Goal: Check status: Check status

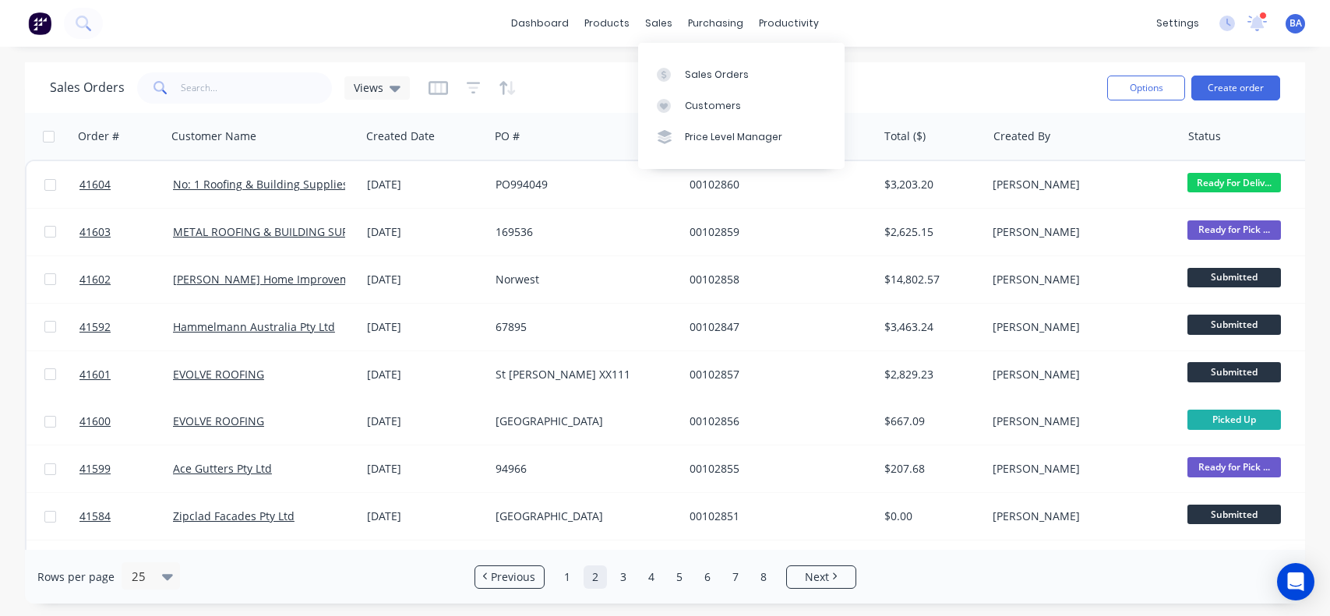
click at [728, 116] on link "Customers" at bounding box center [741, 105] width 206 height 31
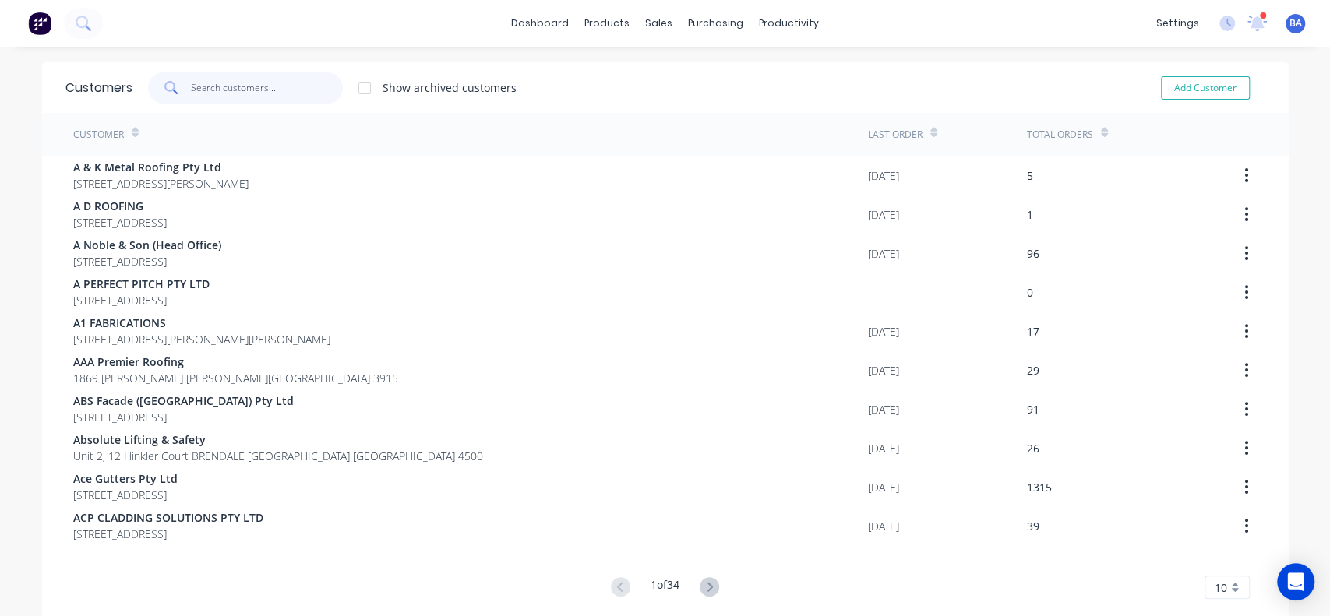
click at [293, 79] on input "text" at bounding box center [267, 87] width 152 height 31
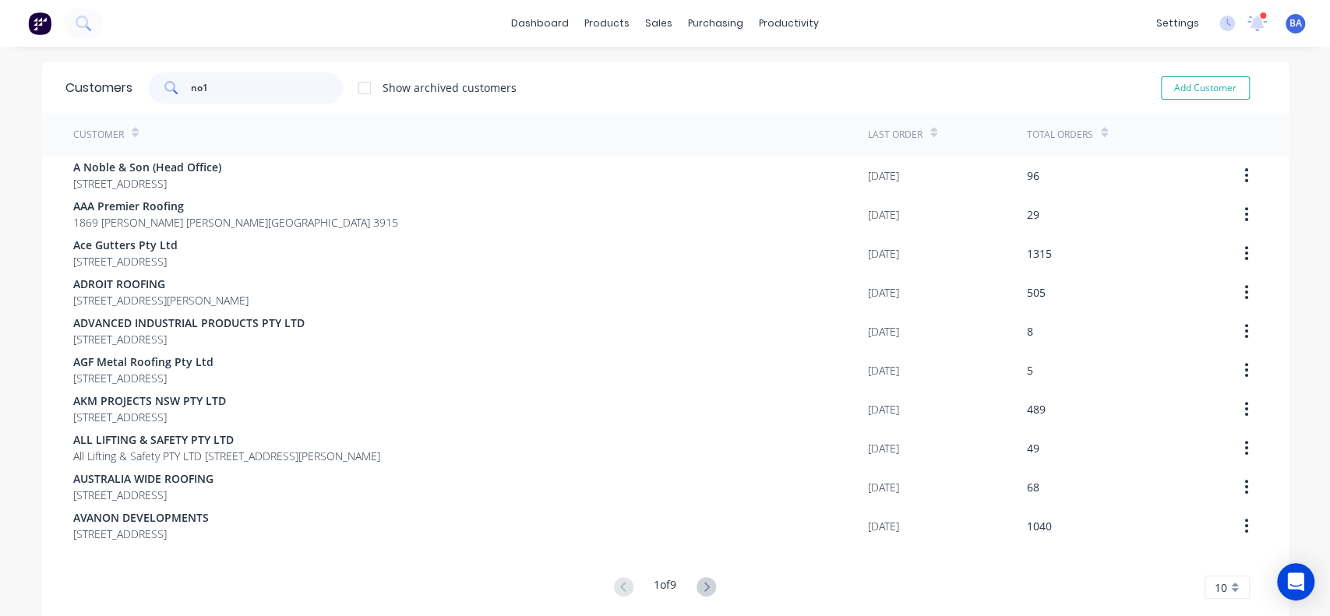
type input "no1"
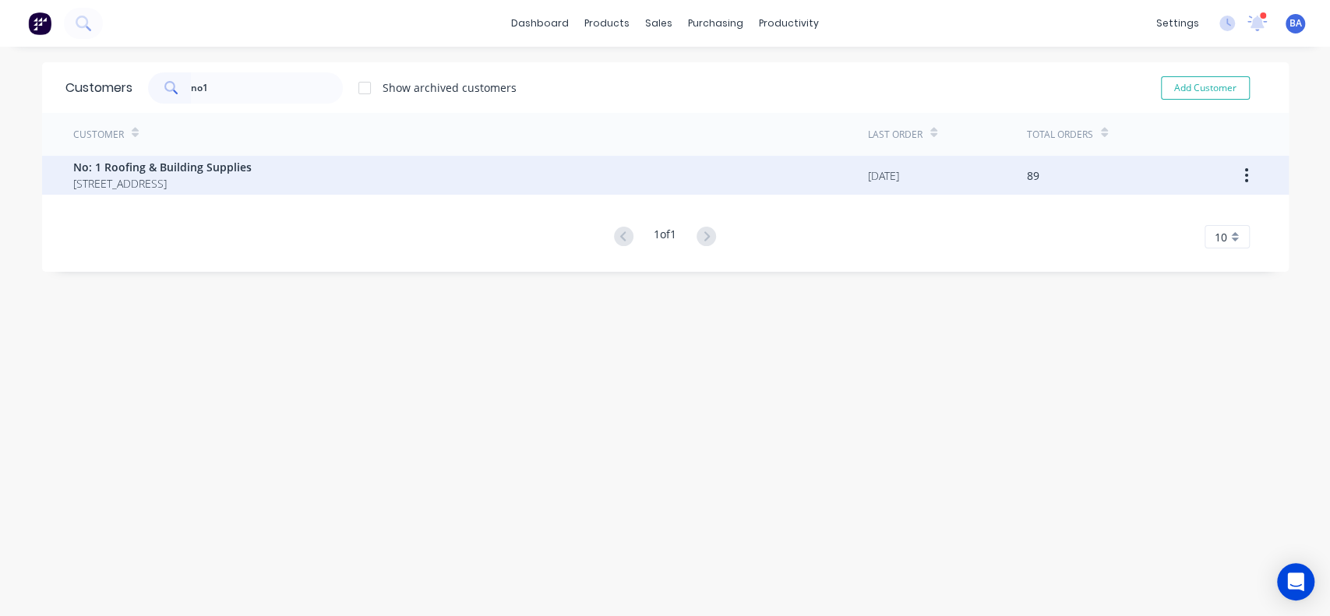
click at [218, 175] on span "[STREET_ADDRESS]" at bounding box center [162, 183] width 178 height 16
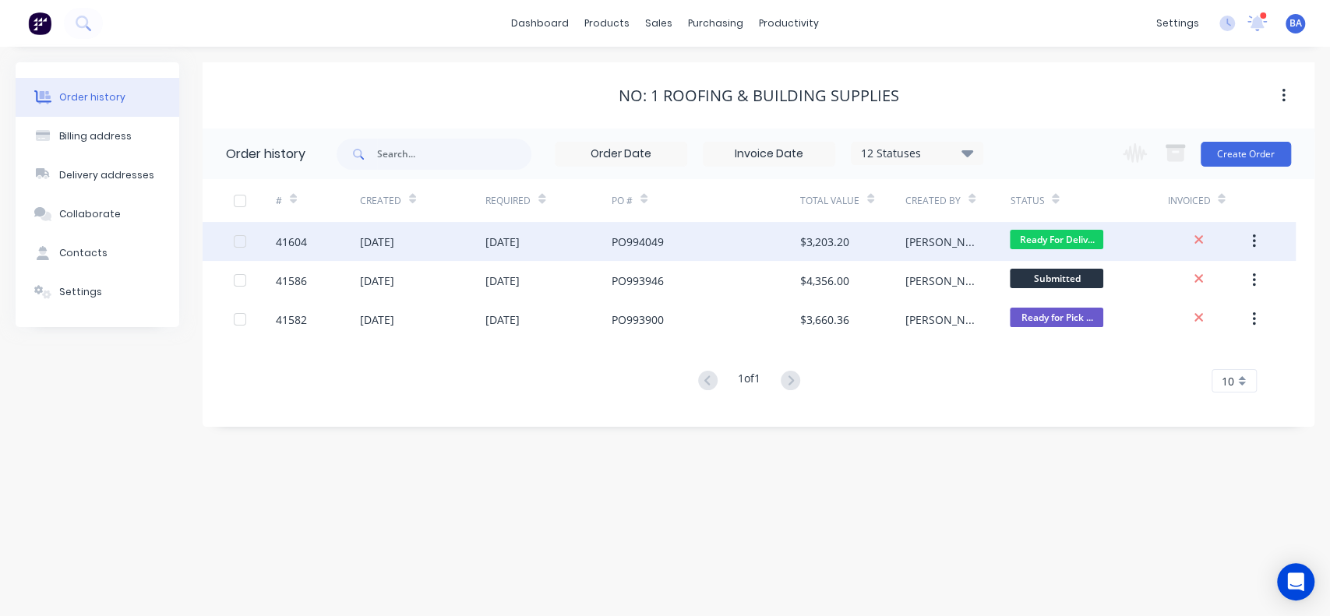
click at [772, 248] on div "PO994049" at bounding box center [706, 241] width 189 height 39
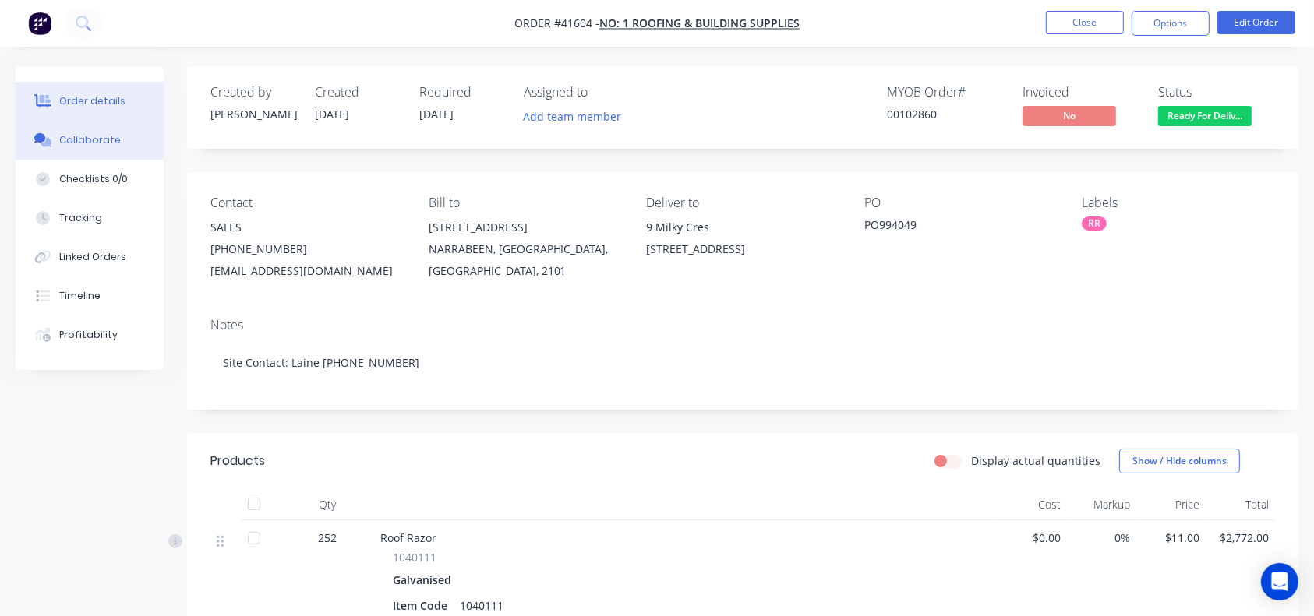
click at [48, 137] on icon at bounding box center [43, 140] width 18 height 14
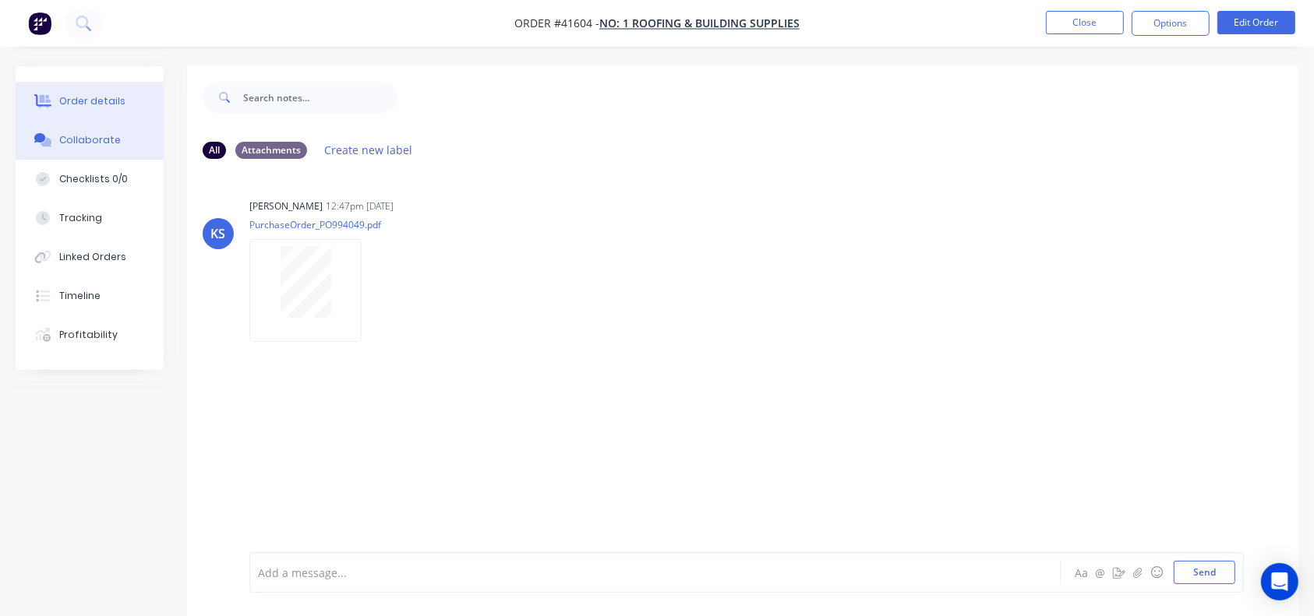
click at [108, 103] on div "Order details" at bounding box center [92, 101] width 66 height 14
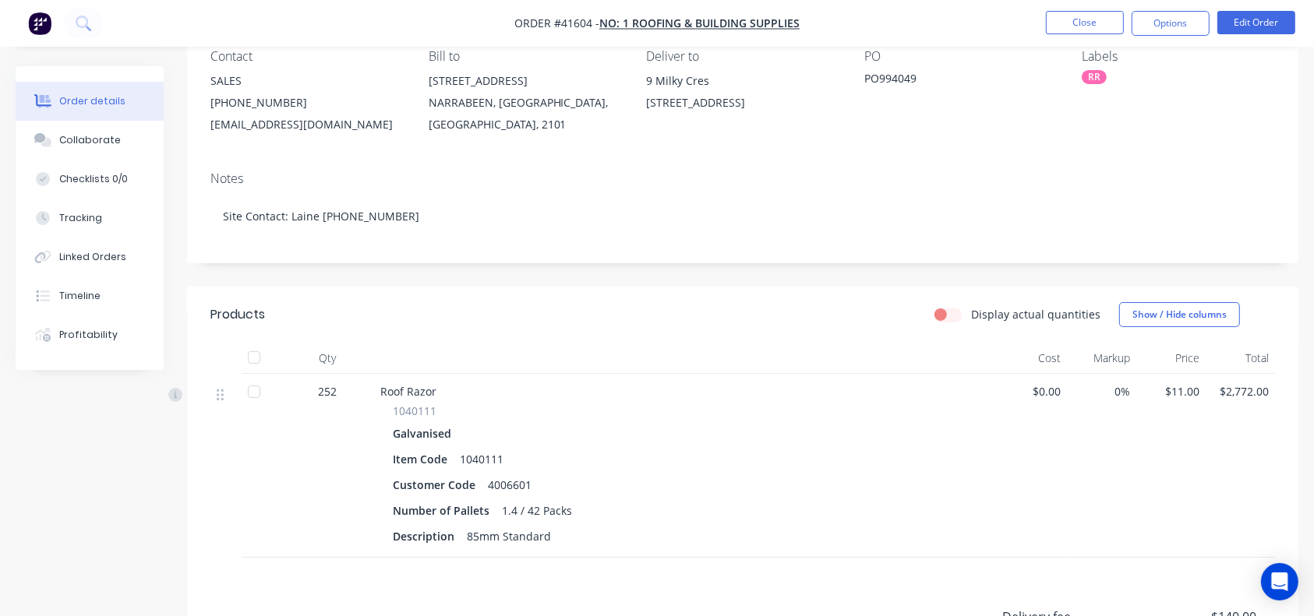
scroll to position [153, 0]
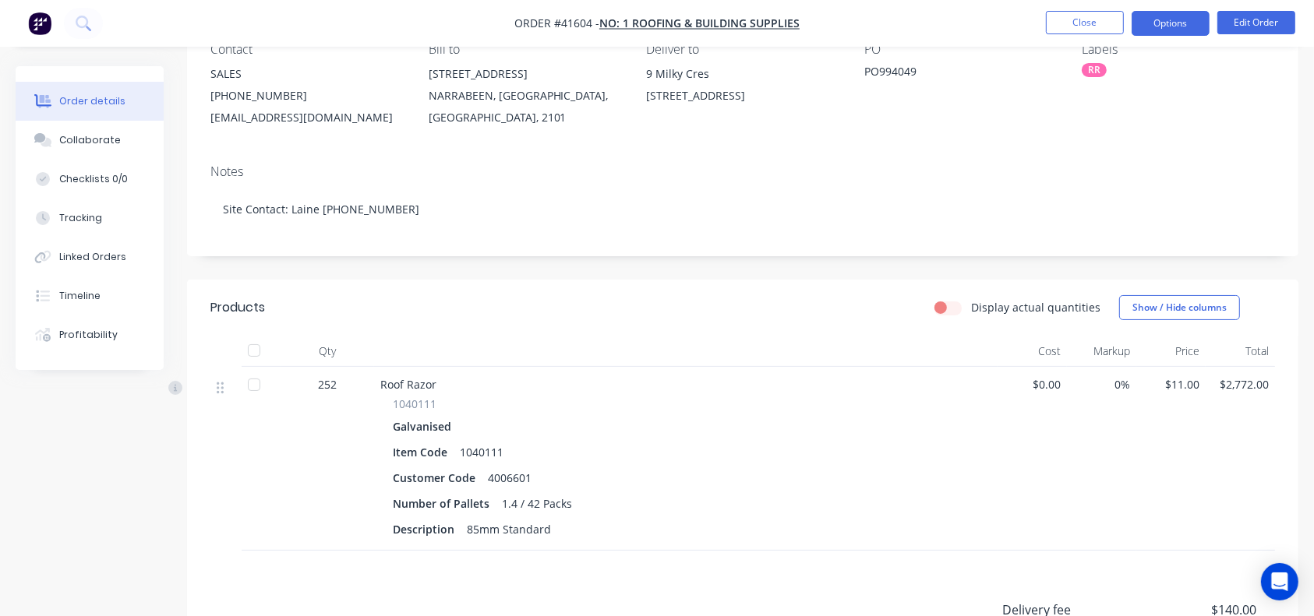
click at [1183, 14] on button "Options" at bounding box center [1170, 23] width 78 height 25
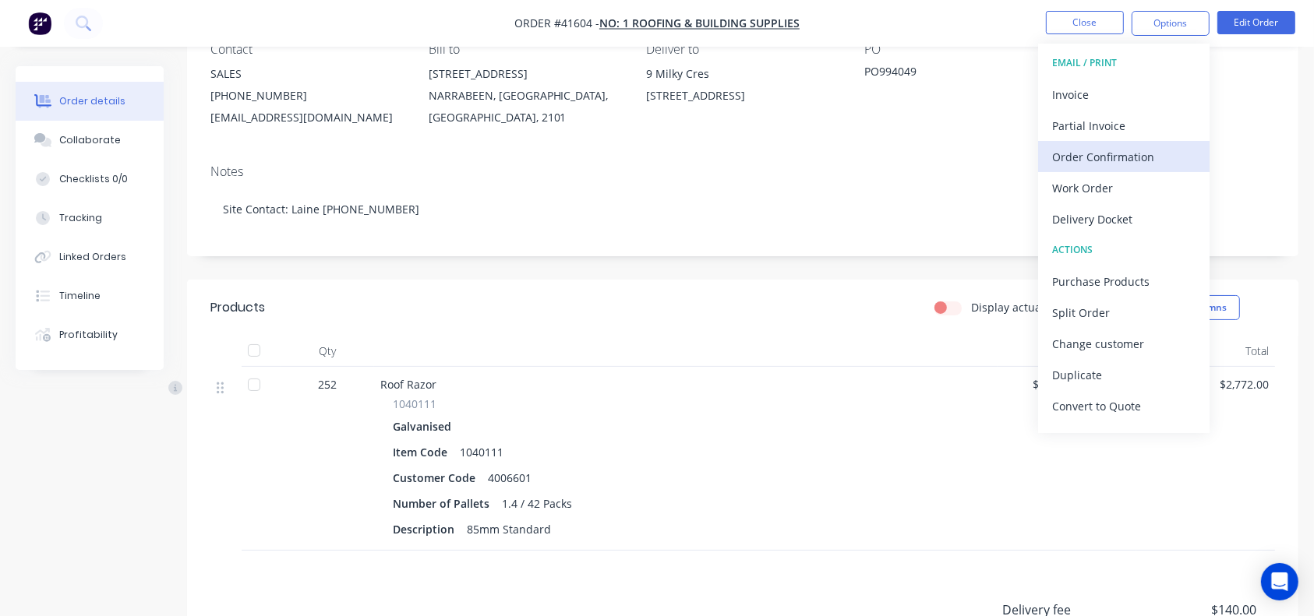
click at [1154, 159] on div "Order Confirmation" at bounding box center [1123, 157] width 143 height 23
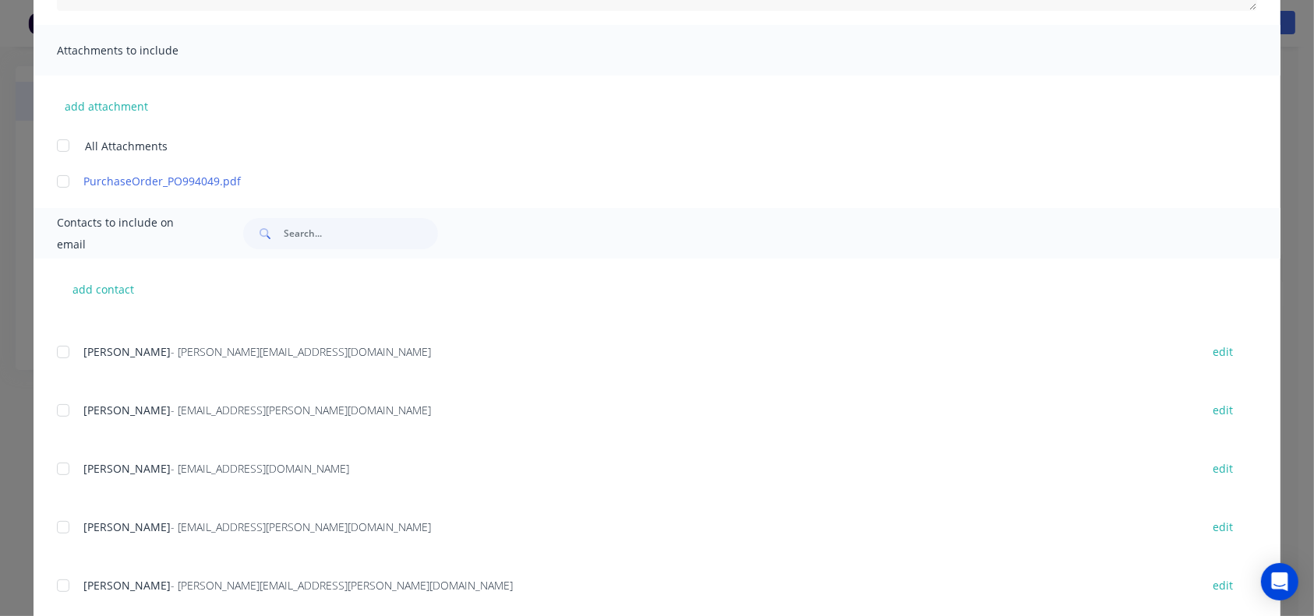
scroll to position [802, 0]
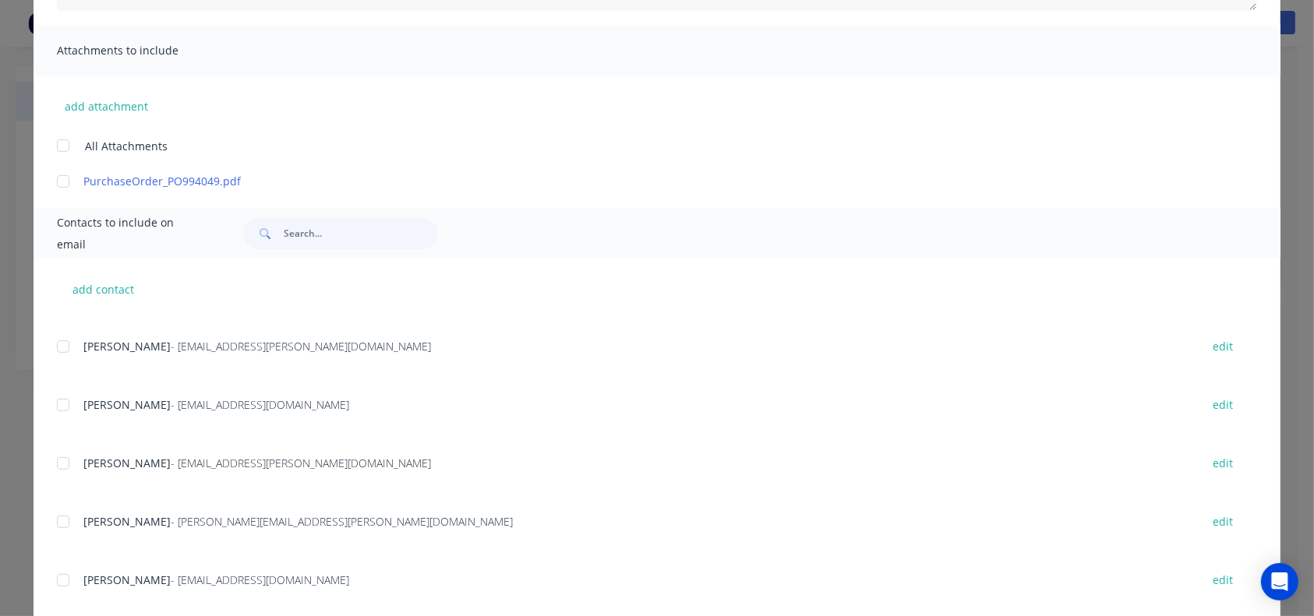
click at [51, 519] on div at bounding box center [63, 521] width 31 height 31
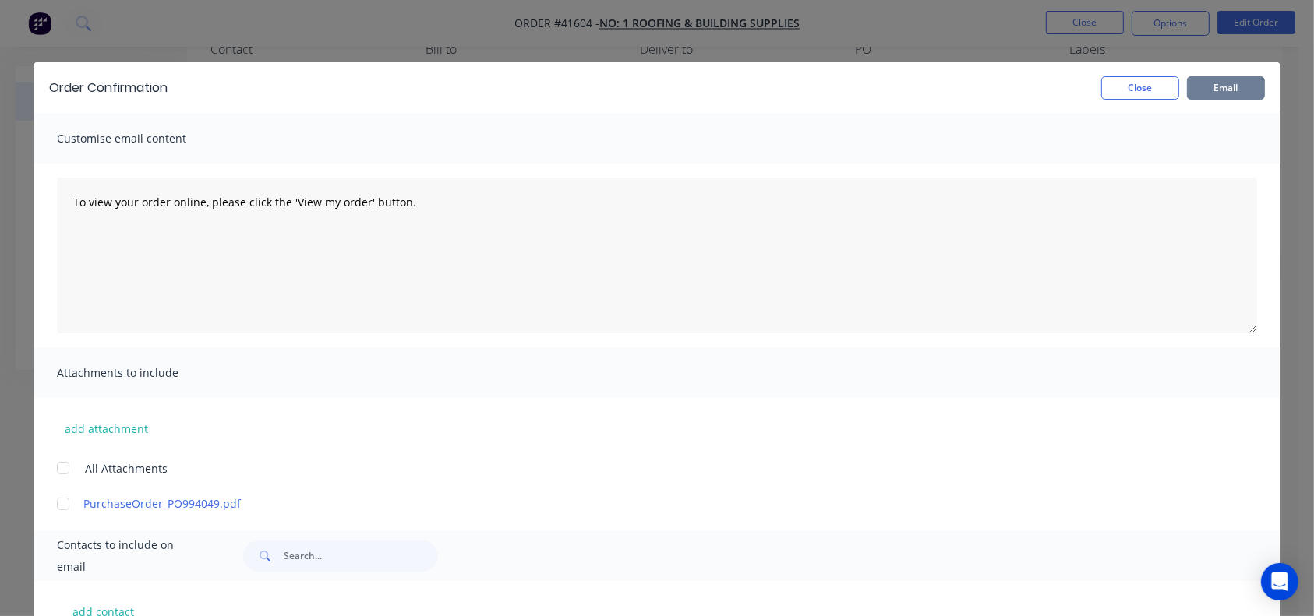
click at [1225, 77] on button "Email" at bounding box center [1226, 87] width 78 height 23
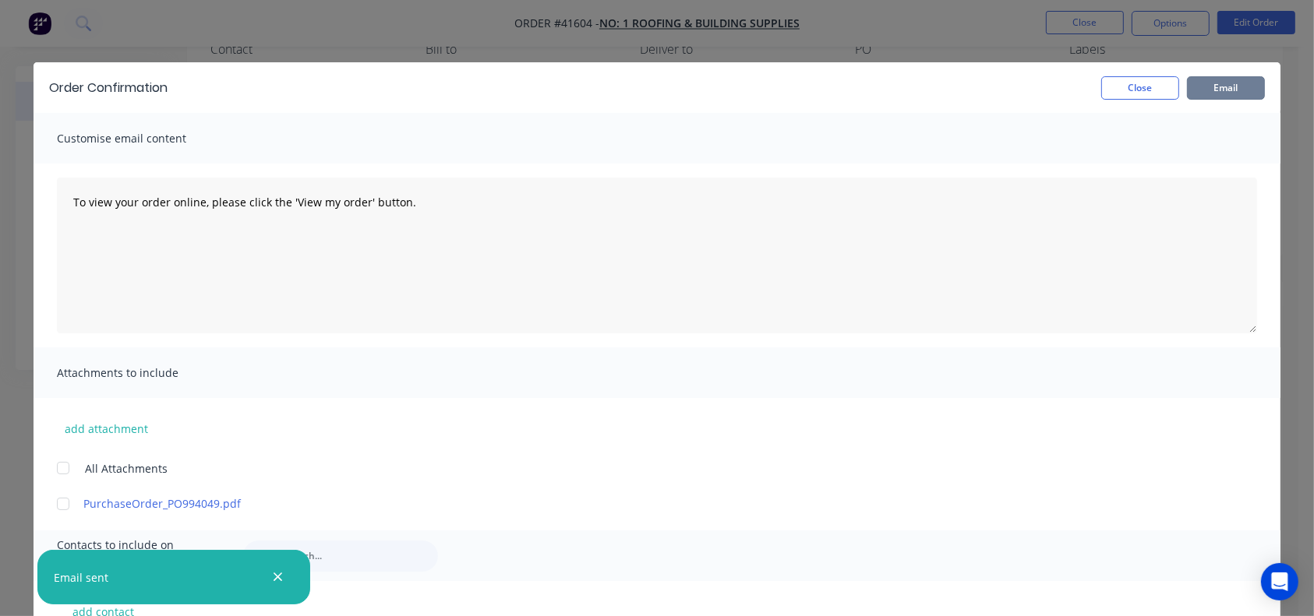
scroll to position [802, 0]
click at [1137, 79] on button "Close" at bounding box center [1140, 87] width 78 height 23
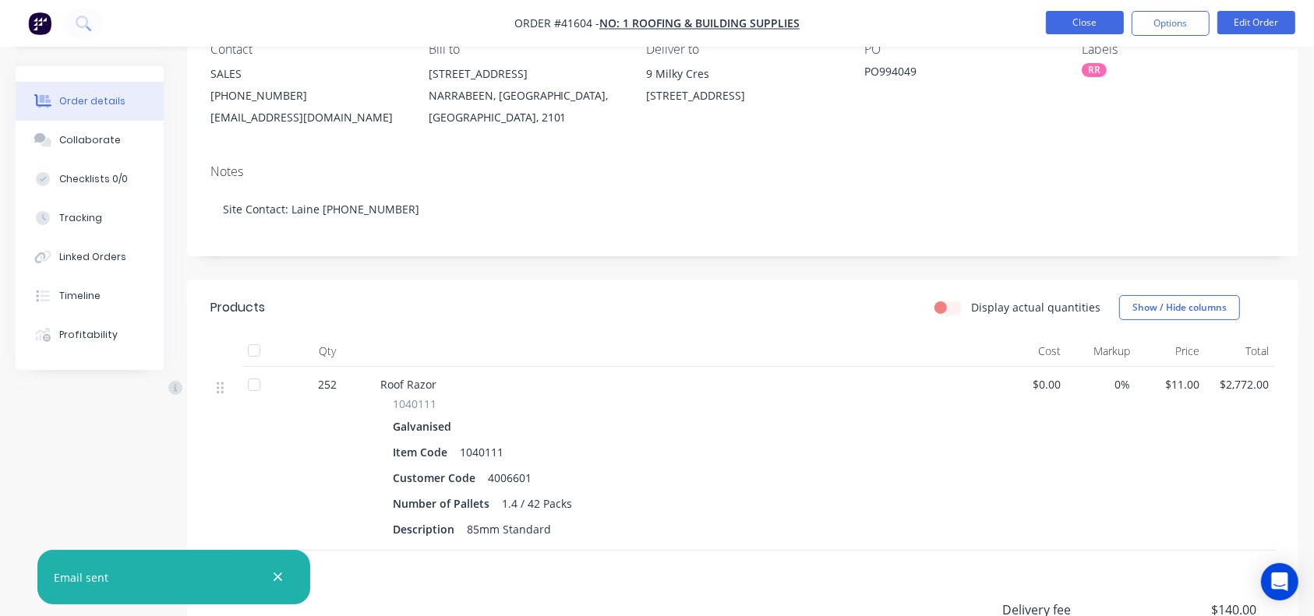
click at [1074, 28] on button "Close" at bounding box center [1085, 22] width 78 height 23
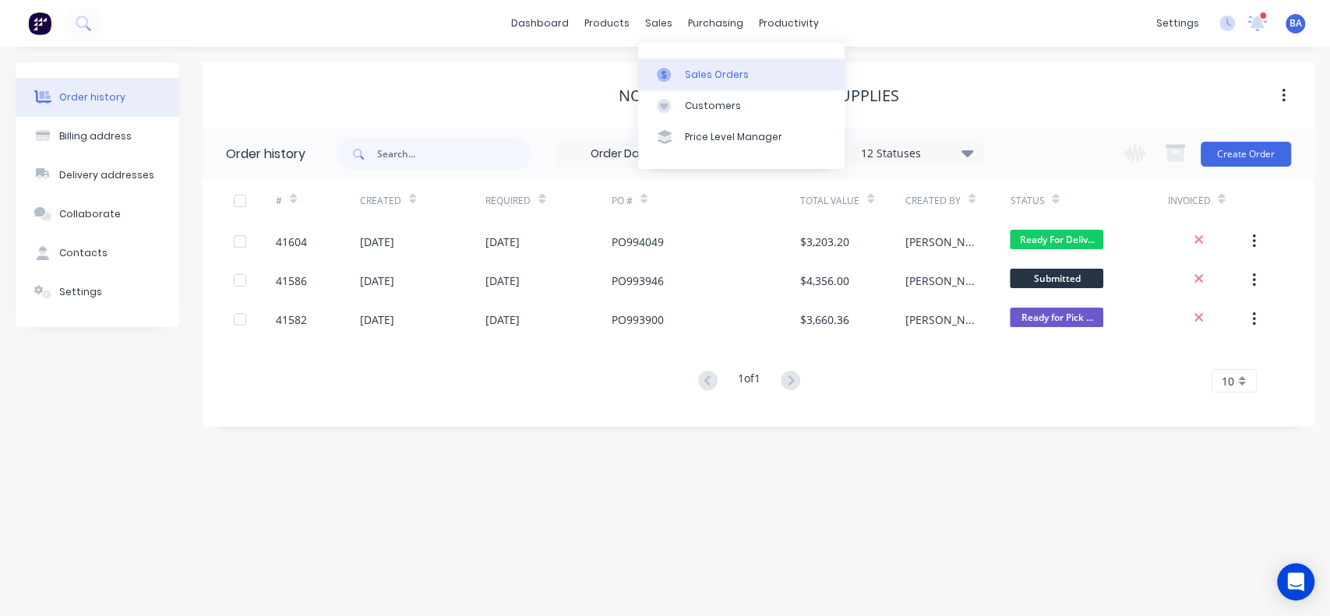
click at [724, 64] on link "Sales Orders" at bounding box center [741, 73] width 206 height 31
